Goal: Find specific page/section: Find specific page/section

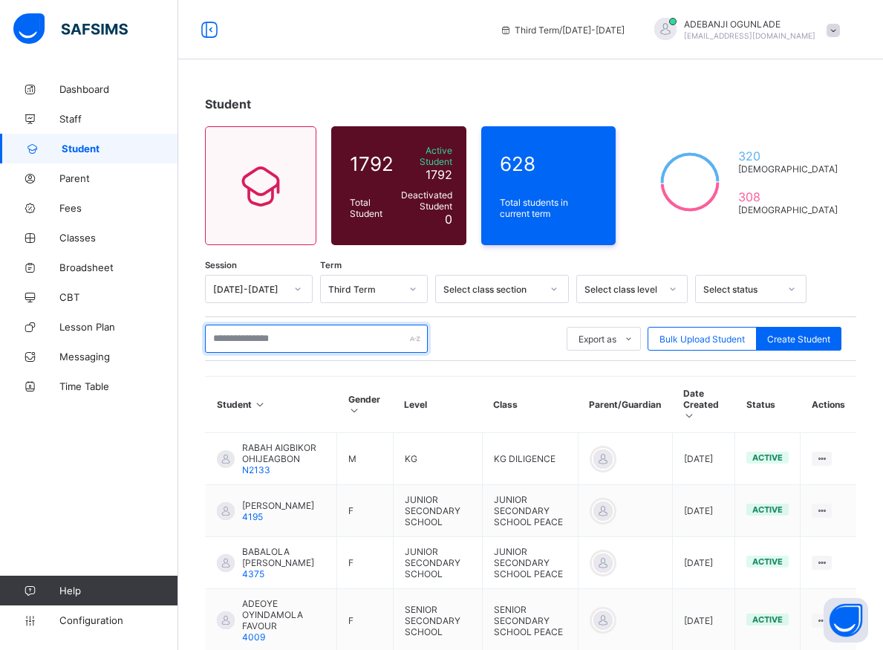
click at [282, 336] on input "text" at bounding box center [316, 339] width 223 height 28
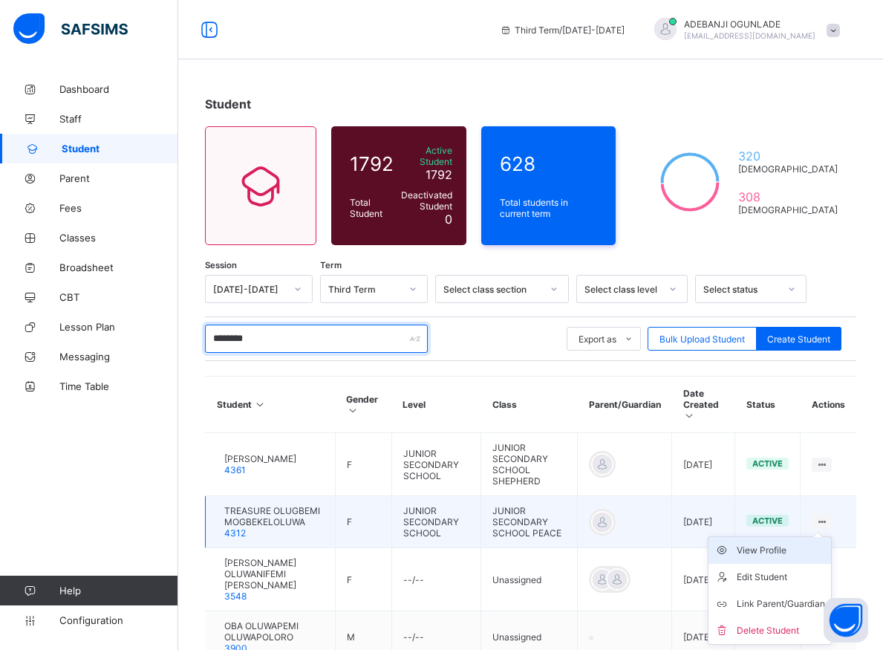
type input "********"
click at [779, 543] on div "View Profile" at bounding box center [781, 550] width 88 height 15
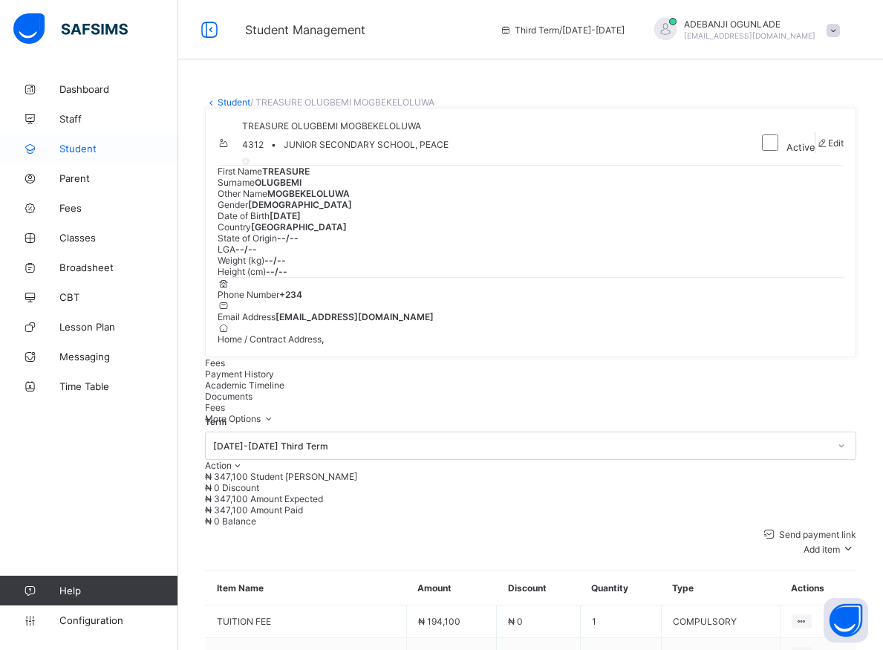
click at [80, 146] on span "Student" at bounding box center [118, 149] width 119 height 12
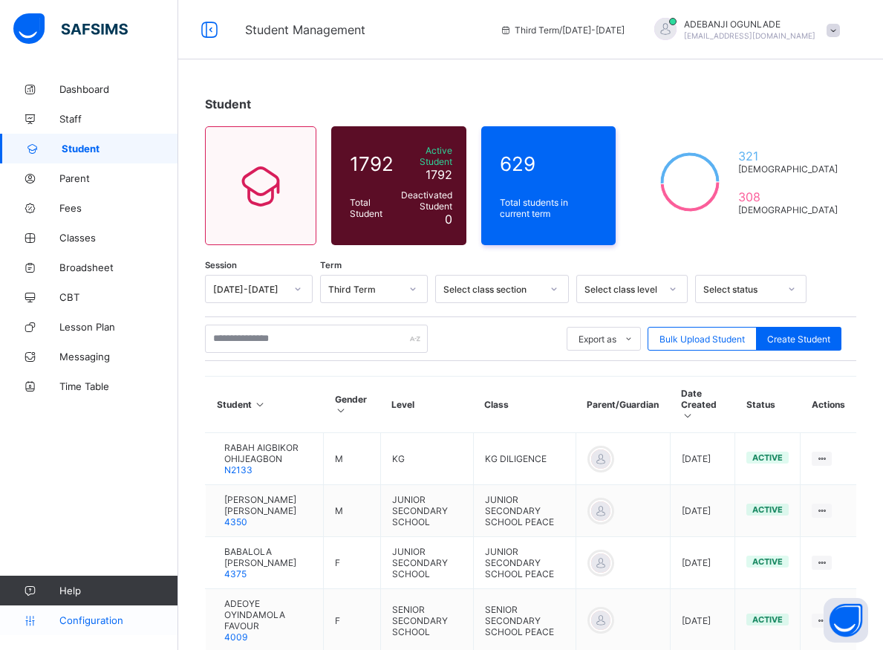
click at [103, 620] on span "Configuration" at bounding box center [118, 620] width 118 height 12
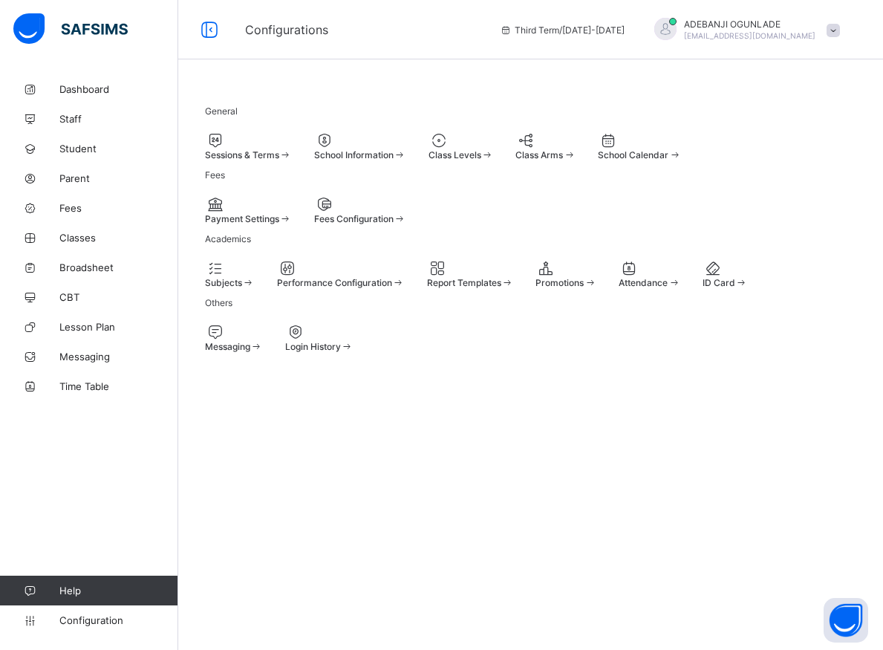
click at [669, 160] on span at bounding box center [675, 154] width 13 height 11
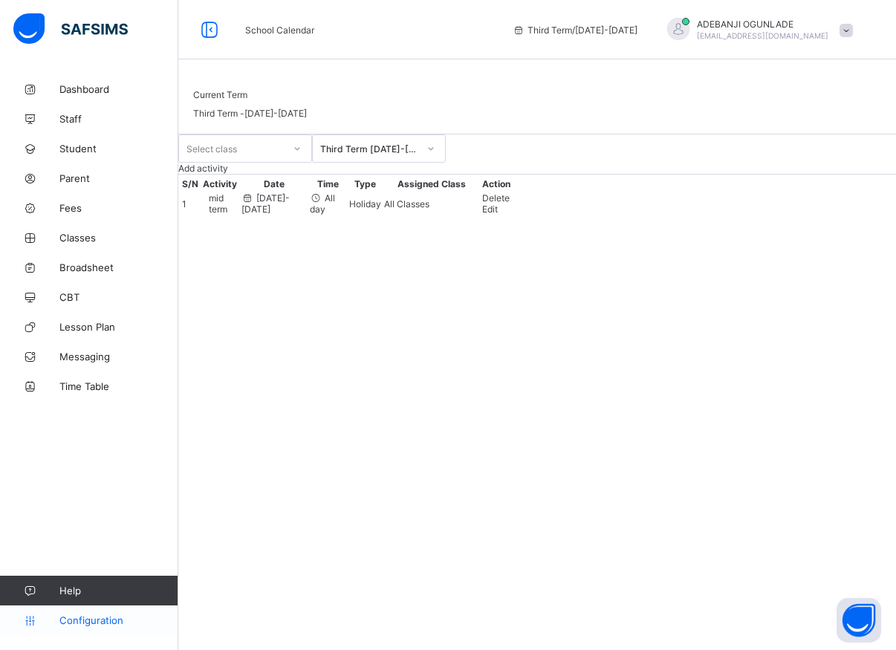
click at [96, 620] on span "Configuration" at bounding box center [118, 620] width 118 height 12
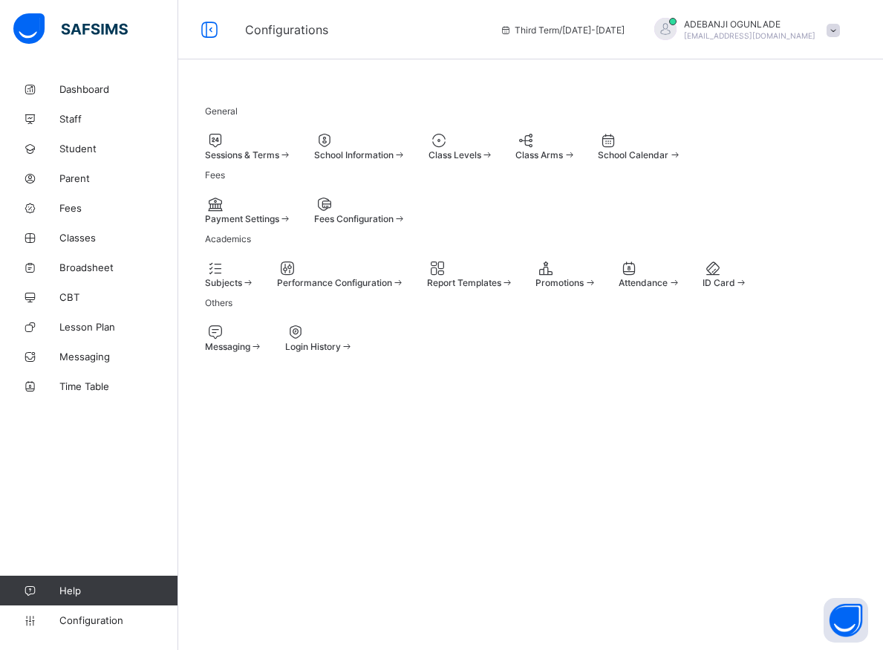
click at [292, 157] on span at bounding box center [285, 154] width 13 height 11
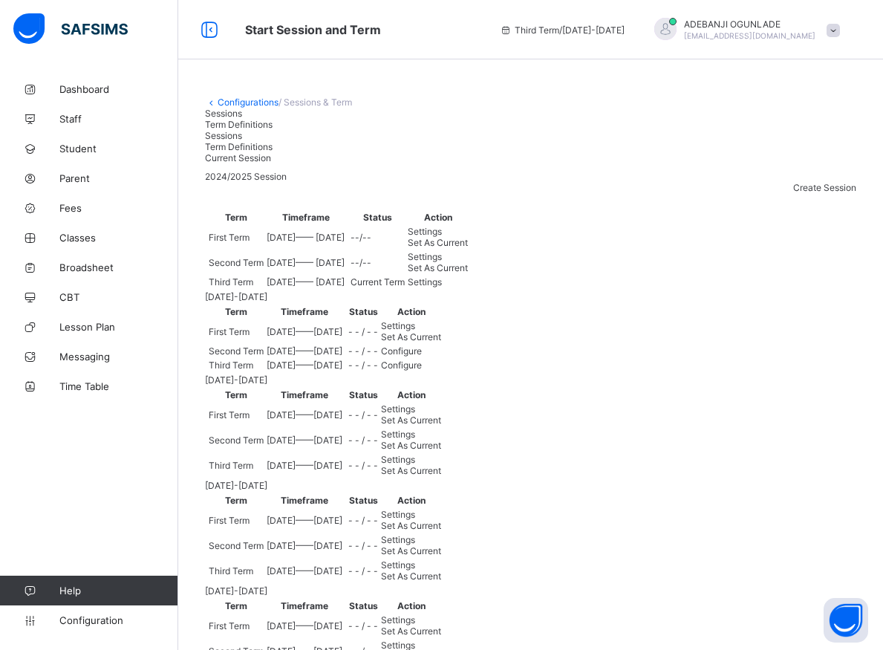
scroll to position [152, 0]
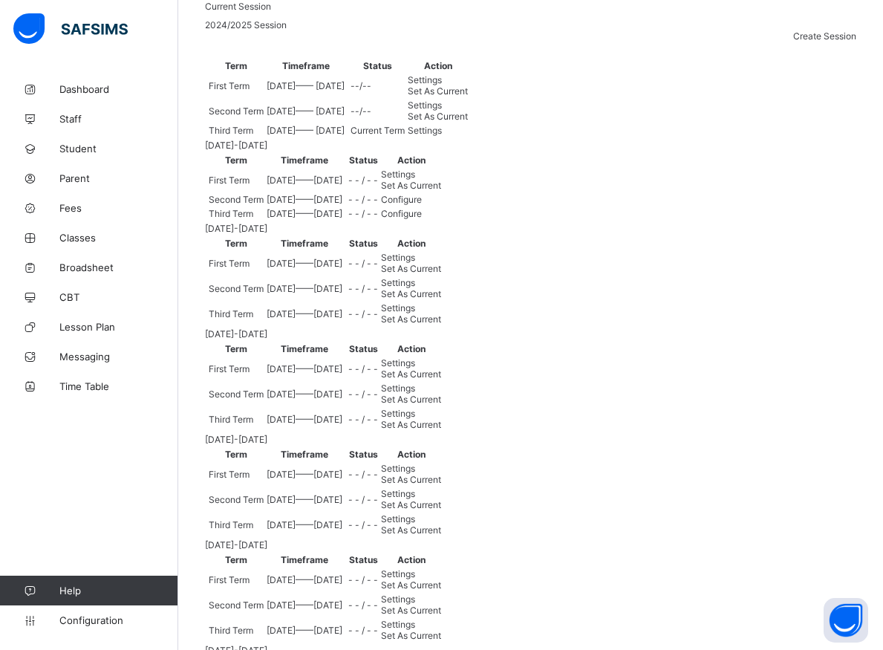
click at [441, 191] on span "Set As Current" at bounding box center [411, 185] width 60 height 11
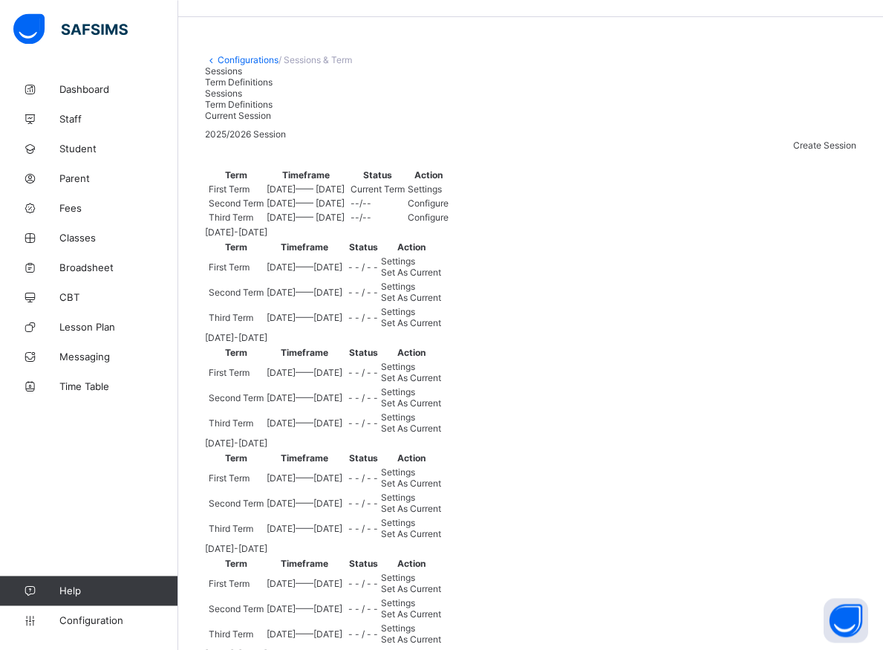
scroll to position [0, 0]
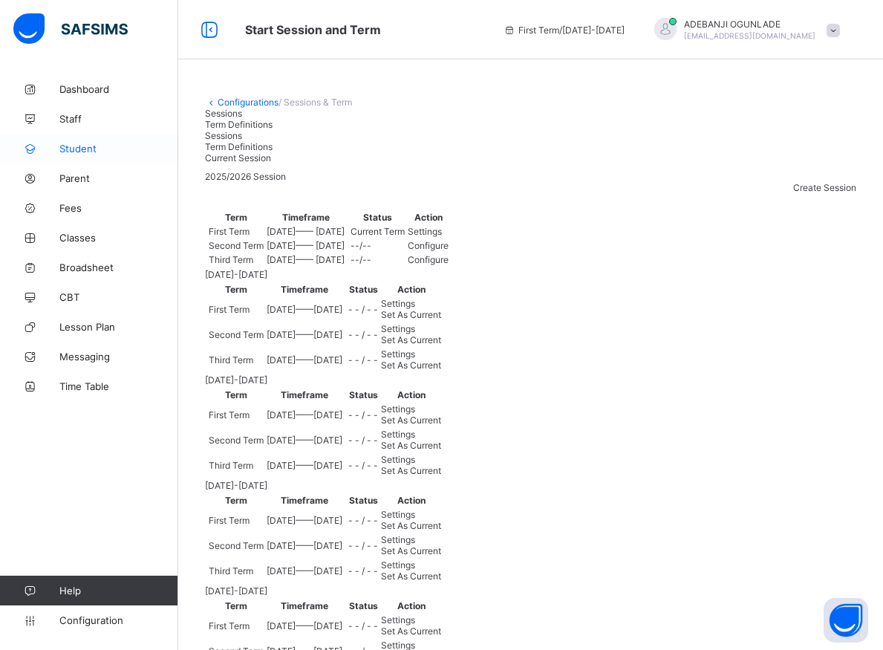
click at [81, 146] on span "Student" at bounding box center [118, 149] width 119 height 12
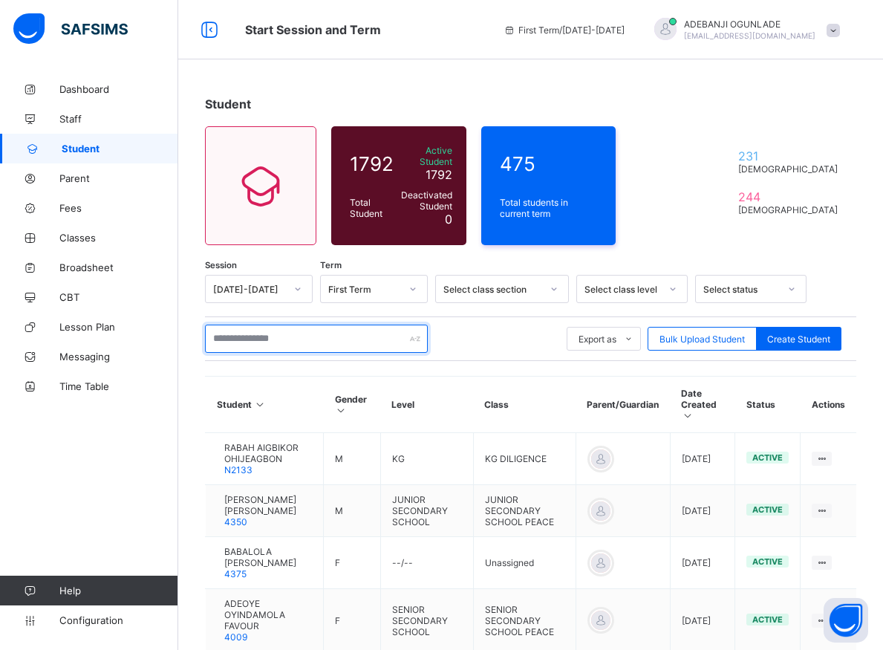
click at [284, 330] on input "text" at bounding box center [316, 339] width 223 height 28
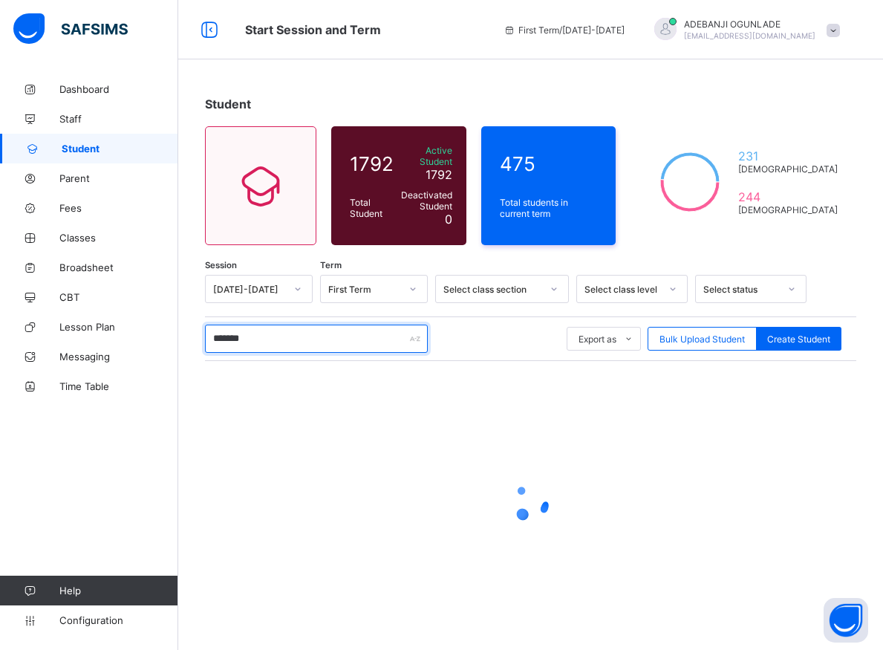
type input "********"
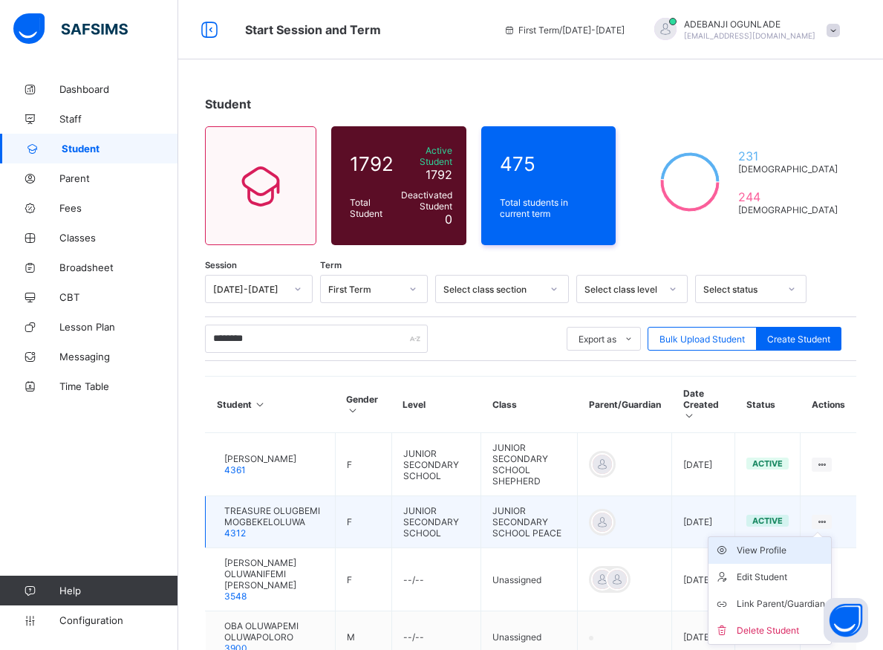
click at [767, 543] on div "View Profile" at bounding box center [781, 550] width 88 height 15
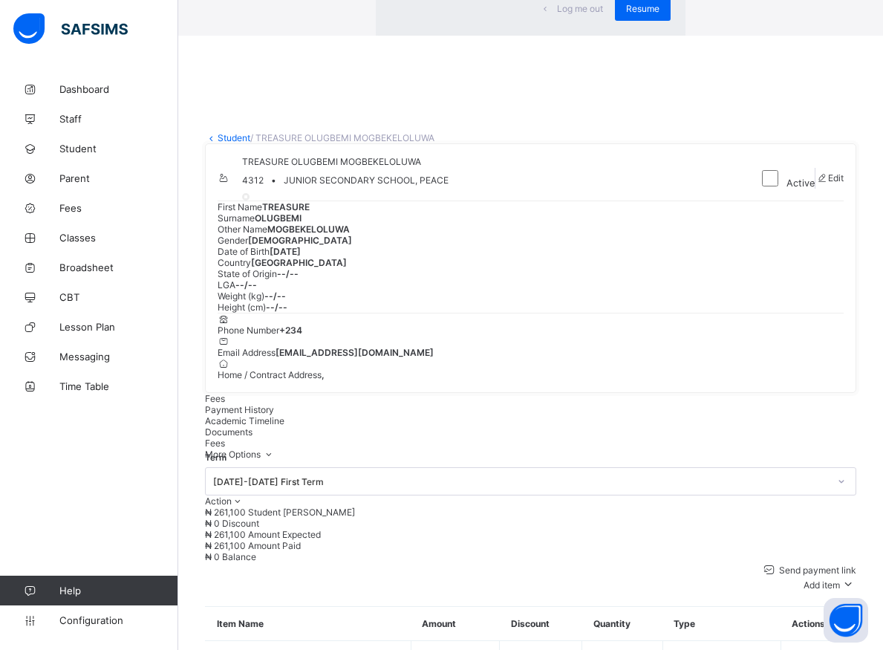
scroll to position [425, 0]
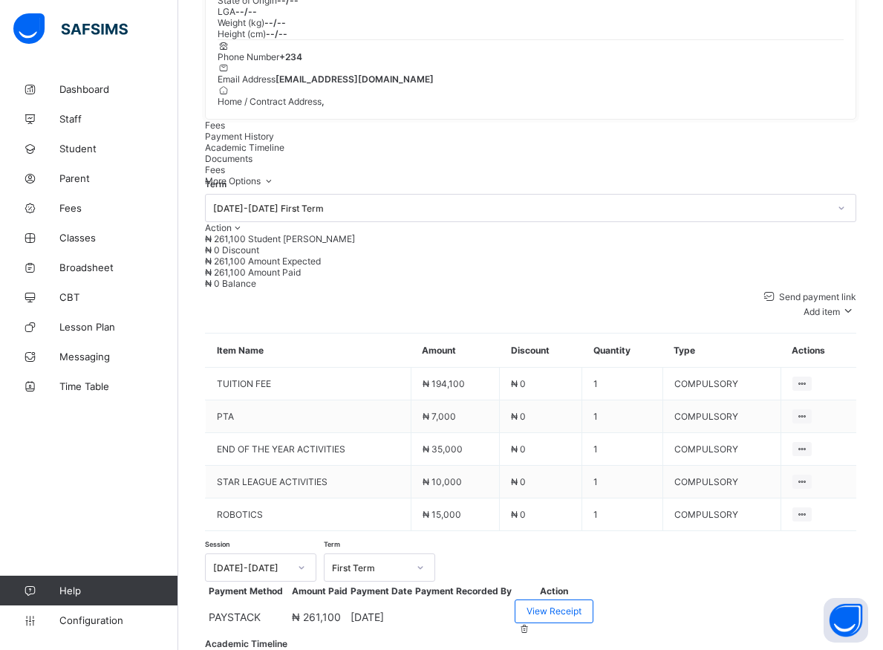
click at [550, 400] on td "₦ 0" at bounding box center [541, 416] width 82 height 33
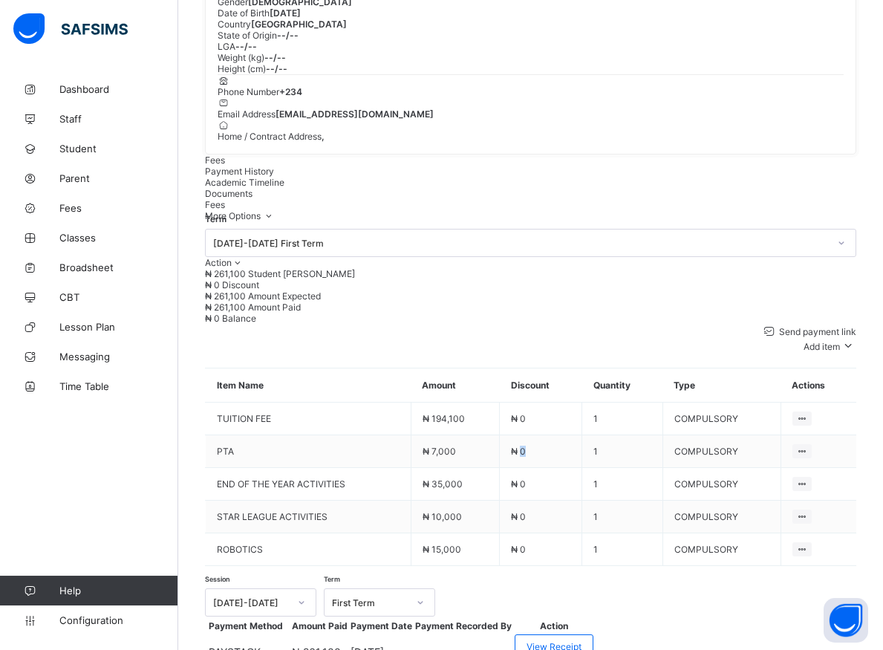
scroll to position [122, 0]
